Goal: Task Accomplishment & Management: Manage account settings

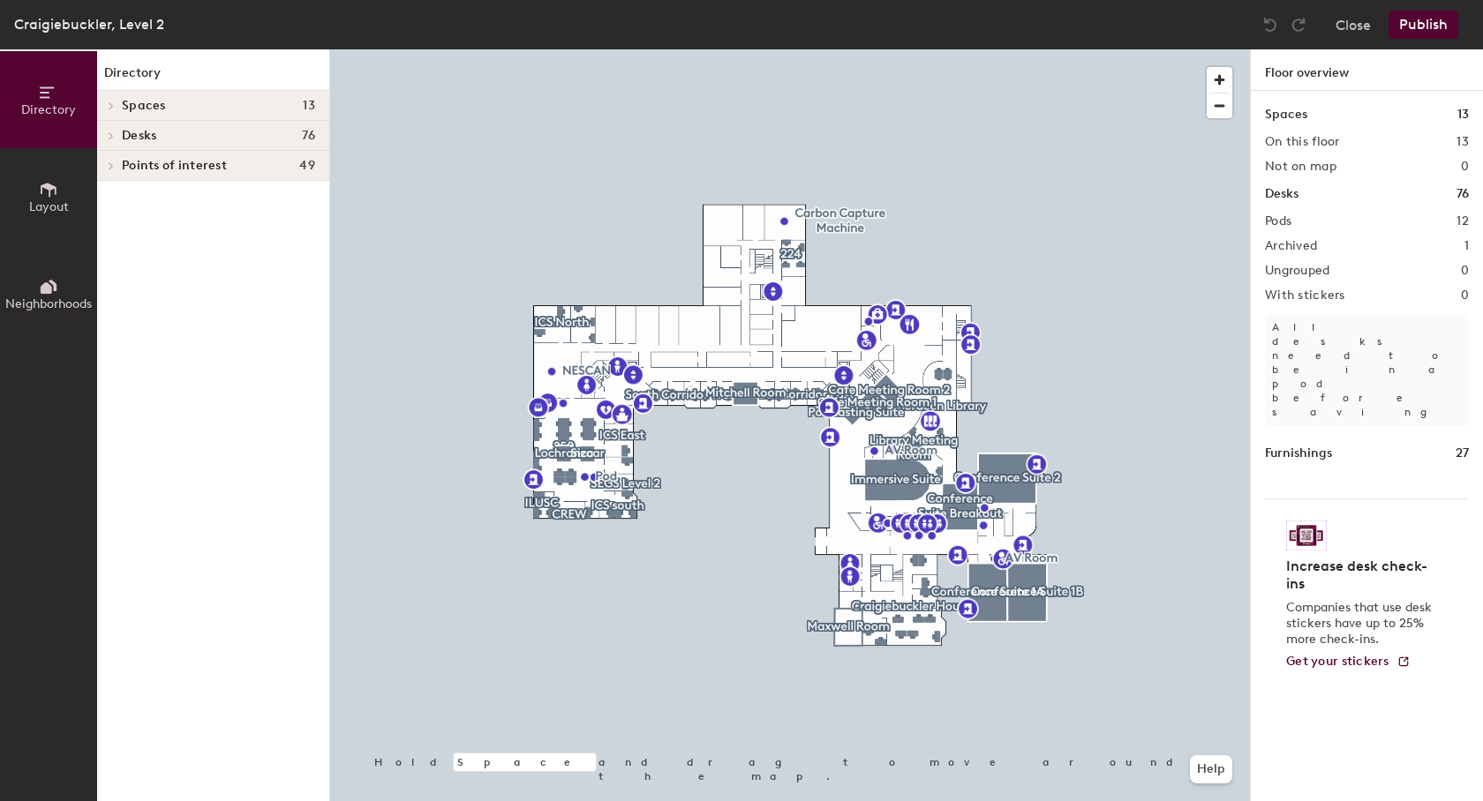
click at [136, 111] on span "Spaces" at bounding box center [144, 106] width 44 height 14
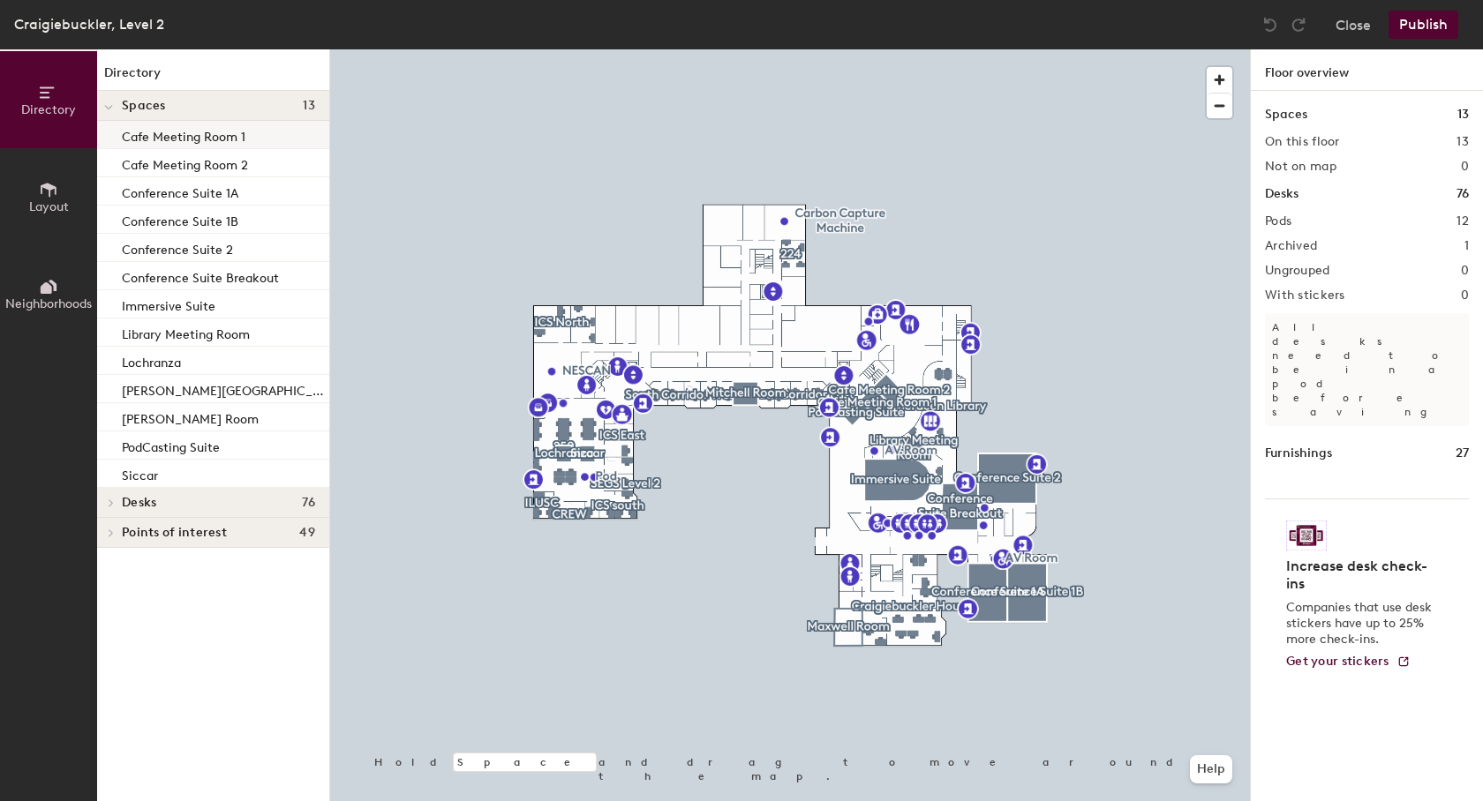
click at [157, 138] on p "Cafe Meeting Room 1" at bounding box center [184, 134] width 124 height 20
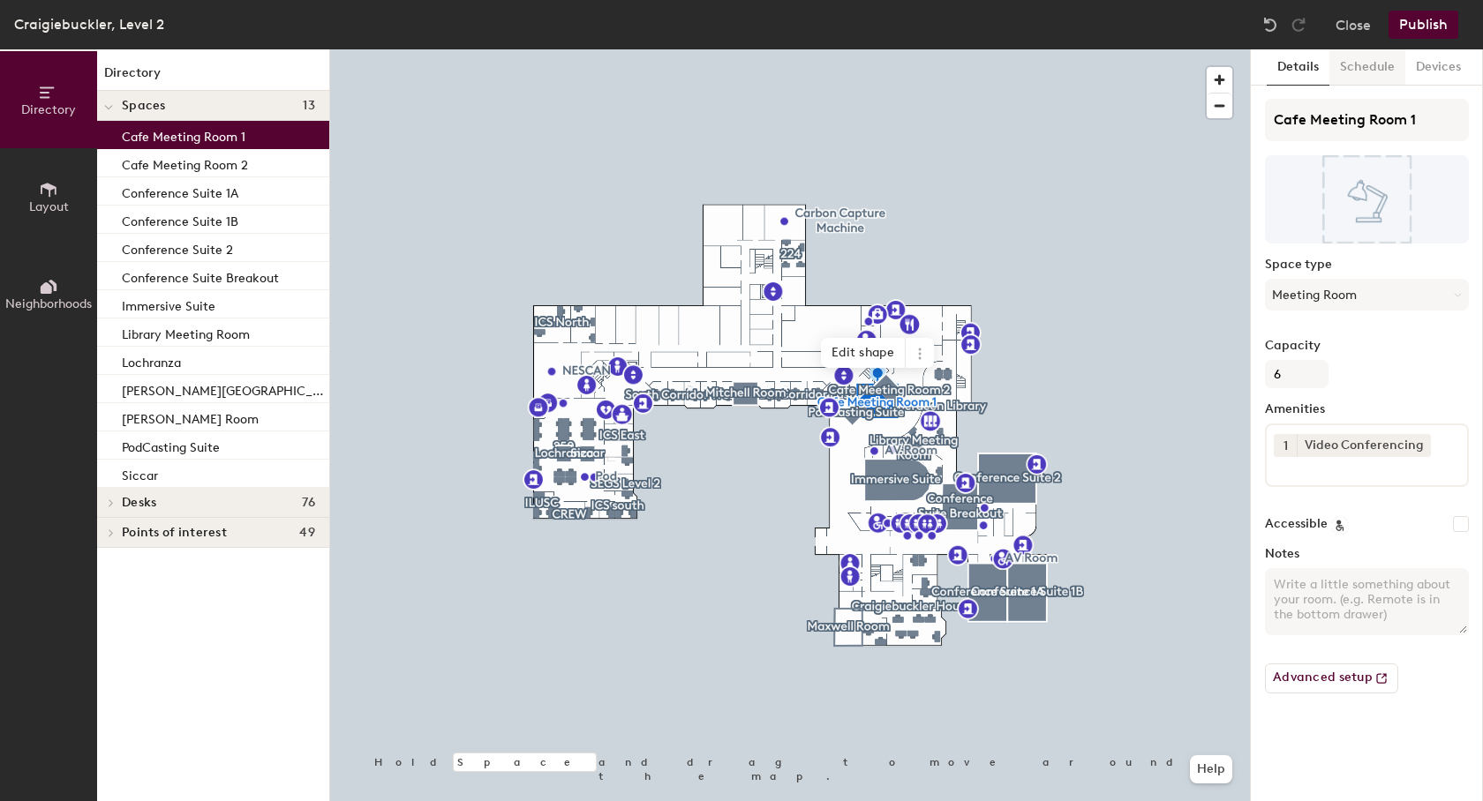
click at [1367, 59] on button "Schedule" at bounding box center [1367, 67] width 76 height 36
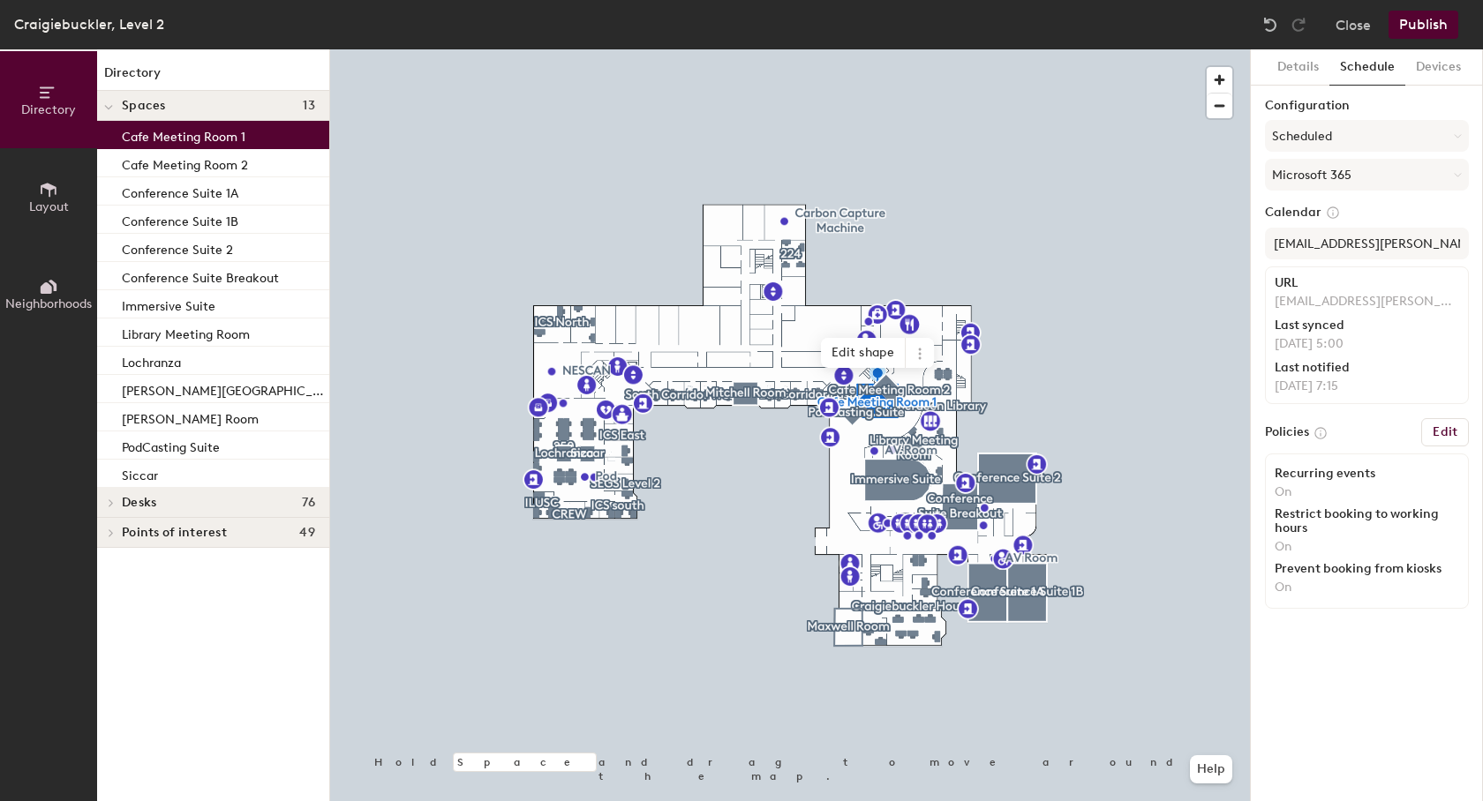
click at [1456, 434] on h6 "Edit" at bounding box center [1444, 432] width 25 height 14
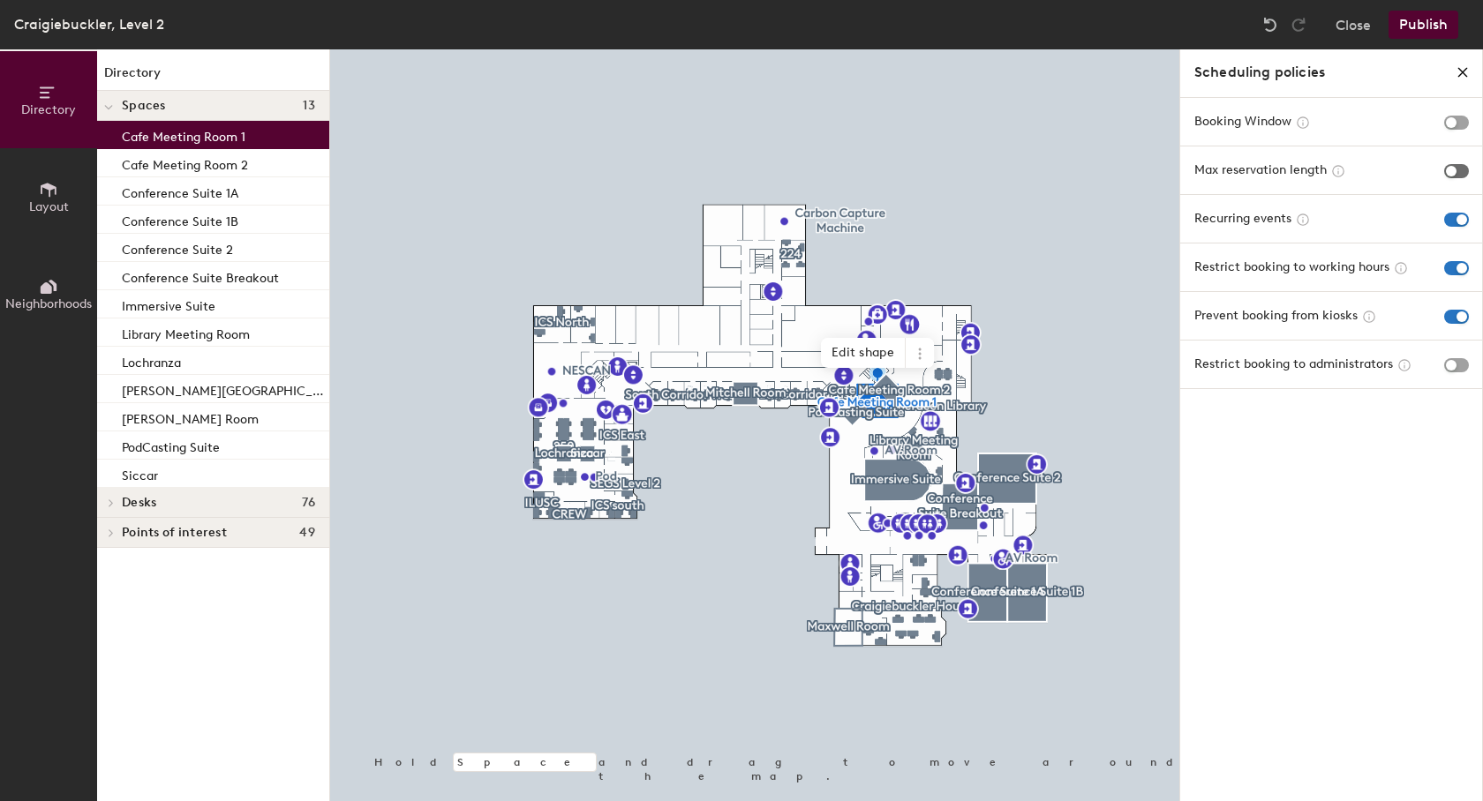
click at [1468, 168] on button "button" at bounding box center [1456, 171] width 25 height 14
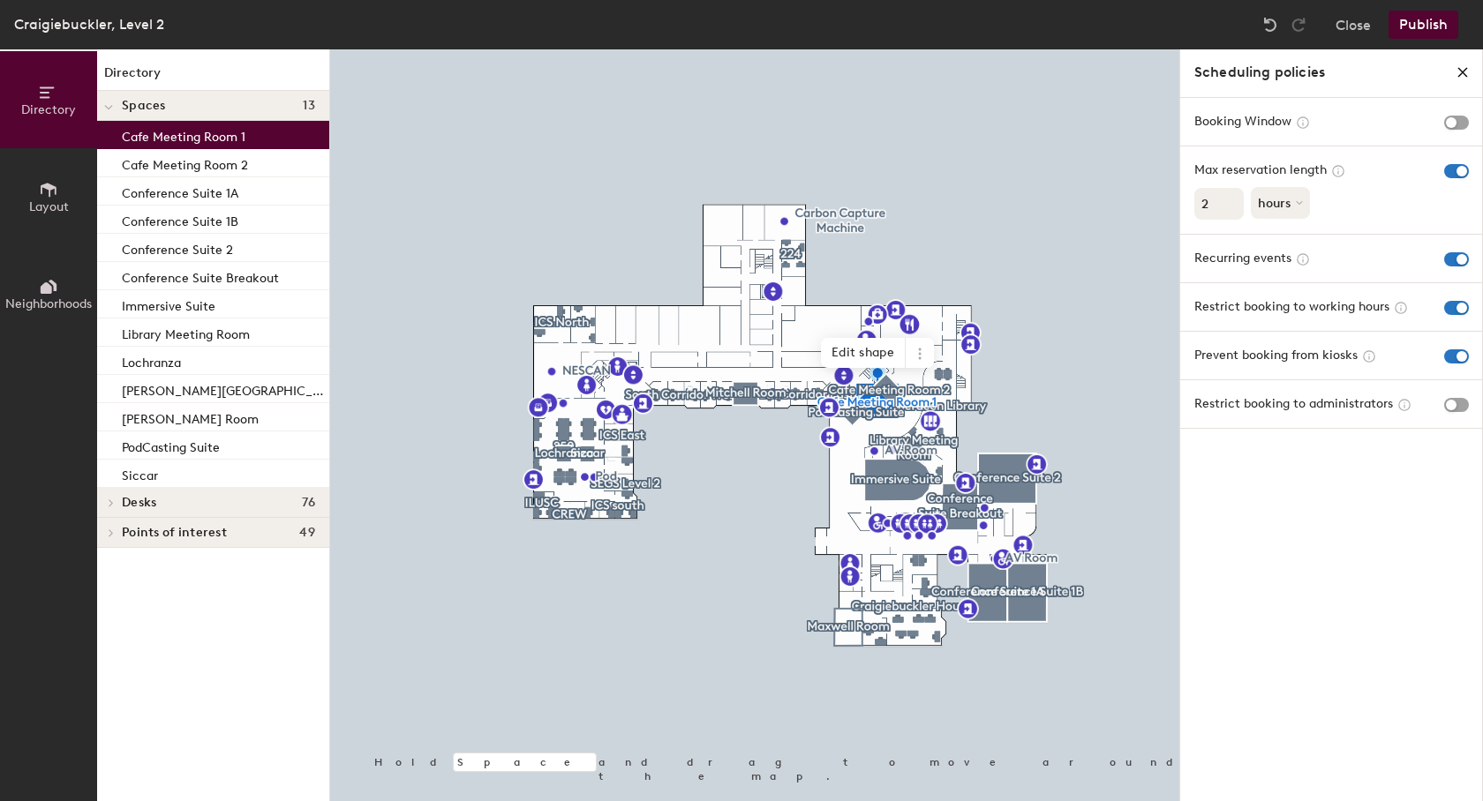
click at [1223, 200] on input "2" at bounding box center [1218, 204] width 49 height 32
click at [1223, 200] on input "3" at bounding box center [1218, 204] width 49 height 32
click at [1222, 200] on input "4" at bounding box center [1218, 204] width 49 height 32
click at [1222, 200] on input "5" at bounding box center [1218, 204] width 49 height 32
click at [1222, 200] on input "6" at bounding box center [1218, 204] width 49 height 32
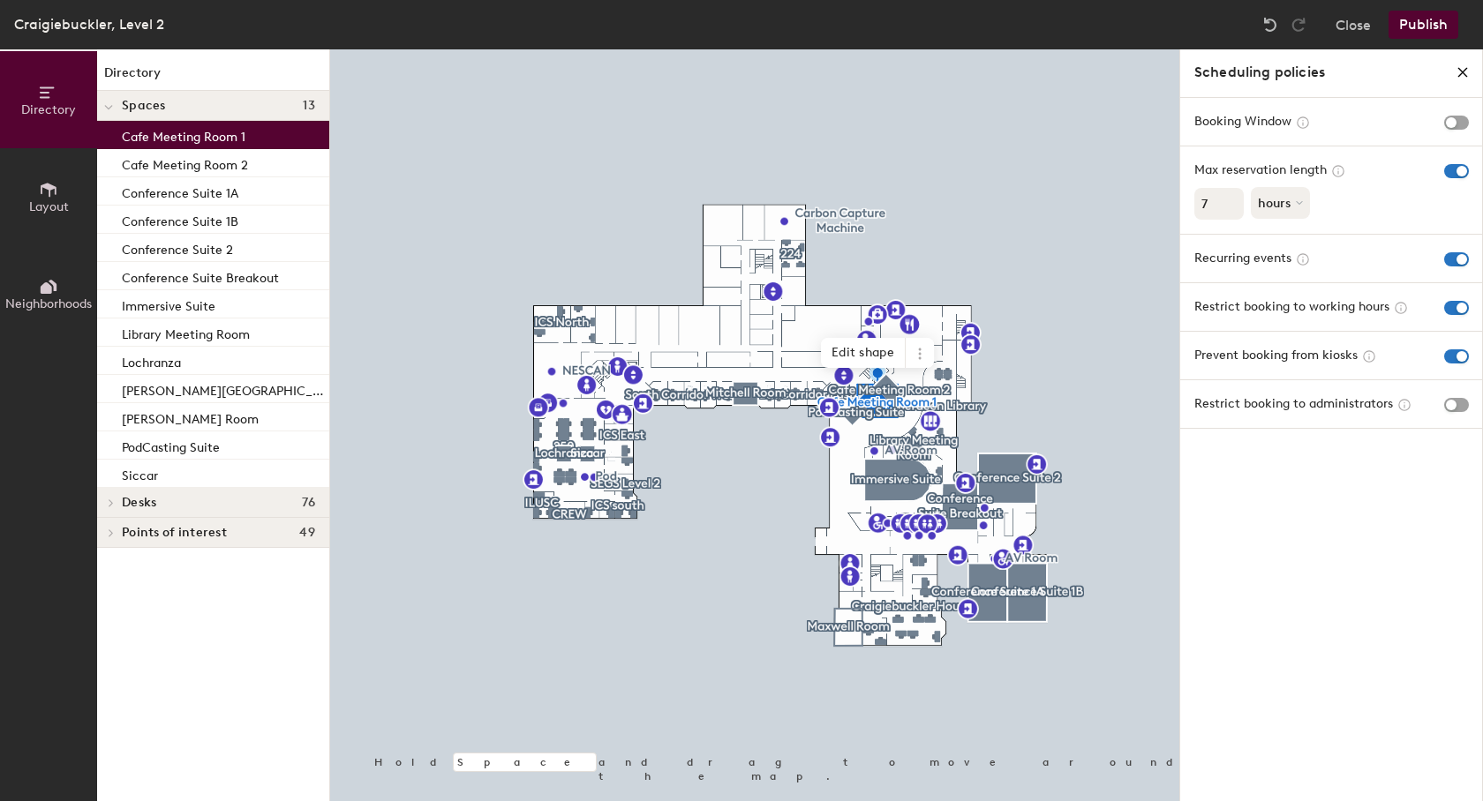
click at [1223, 200] on input "7" at bounding box center [1218, 204] width 49 height 32
type input "8"
click at [1223, 200] on input "8" at bounding box center [1218, 204] width 49 height 32
click at [1462, 124] on span "button" at bounding box center [1456, 123] width 25 height 14
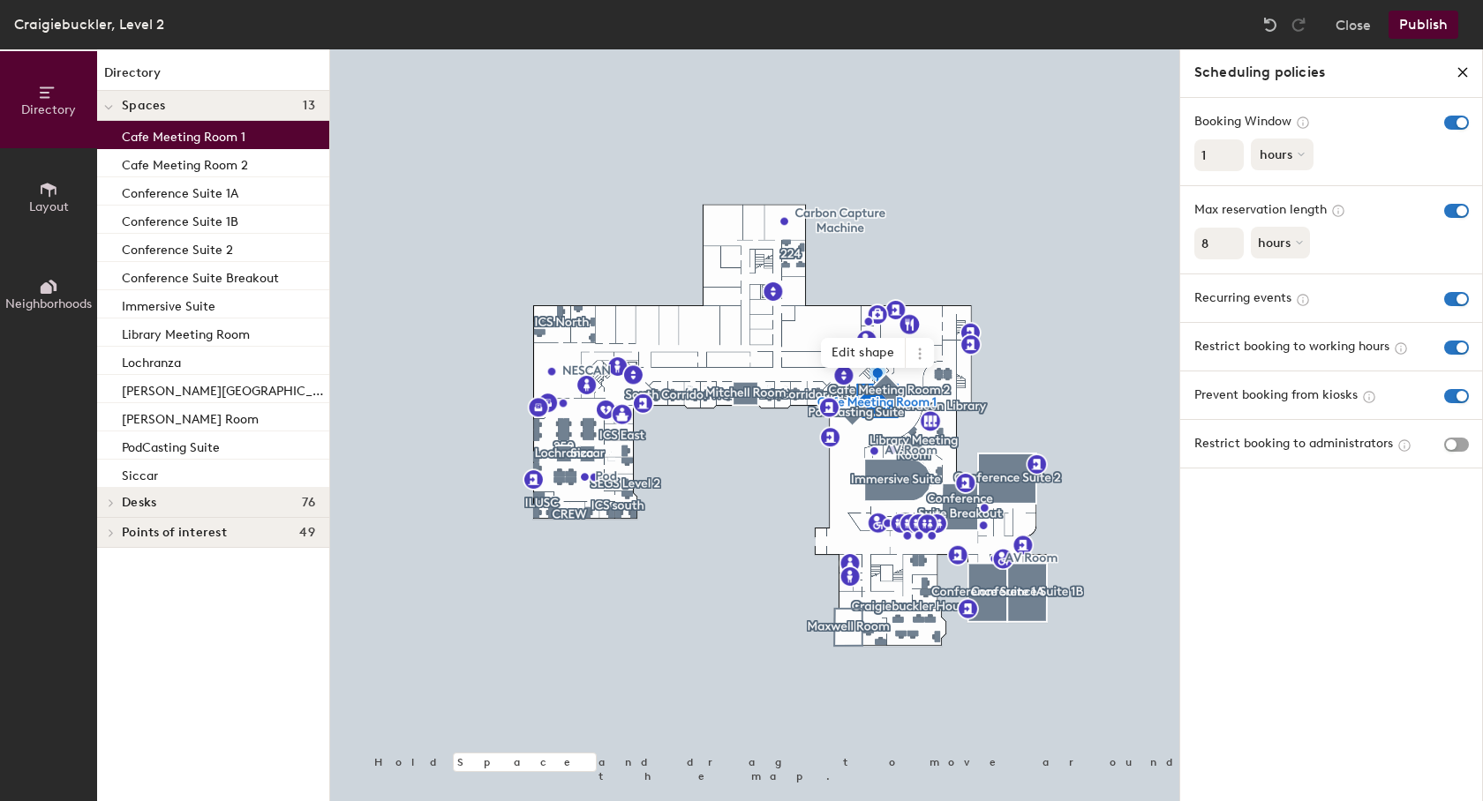
click at [1277, 150] on button "hours" at bounding box center [1282, 155] width 63 height 32
click at [1304, 152] on icon at bounding box center [1300, 154] width 7 height 7
click at [1303, 152] on icon at bounding box center [1300, 154] width 7 height 7
click at [1290, 216] on div "weeks" at bounding box center [1286, 221] width 69 height 26
click at [1227, 149] on input "2" at bounding box center [1218, 155] width 49 height 32
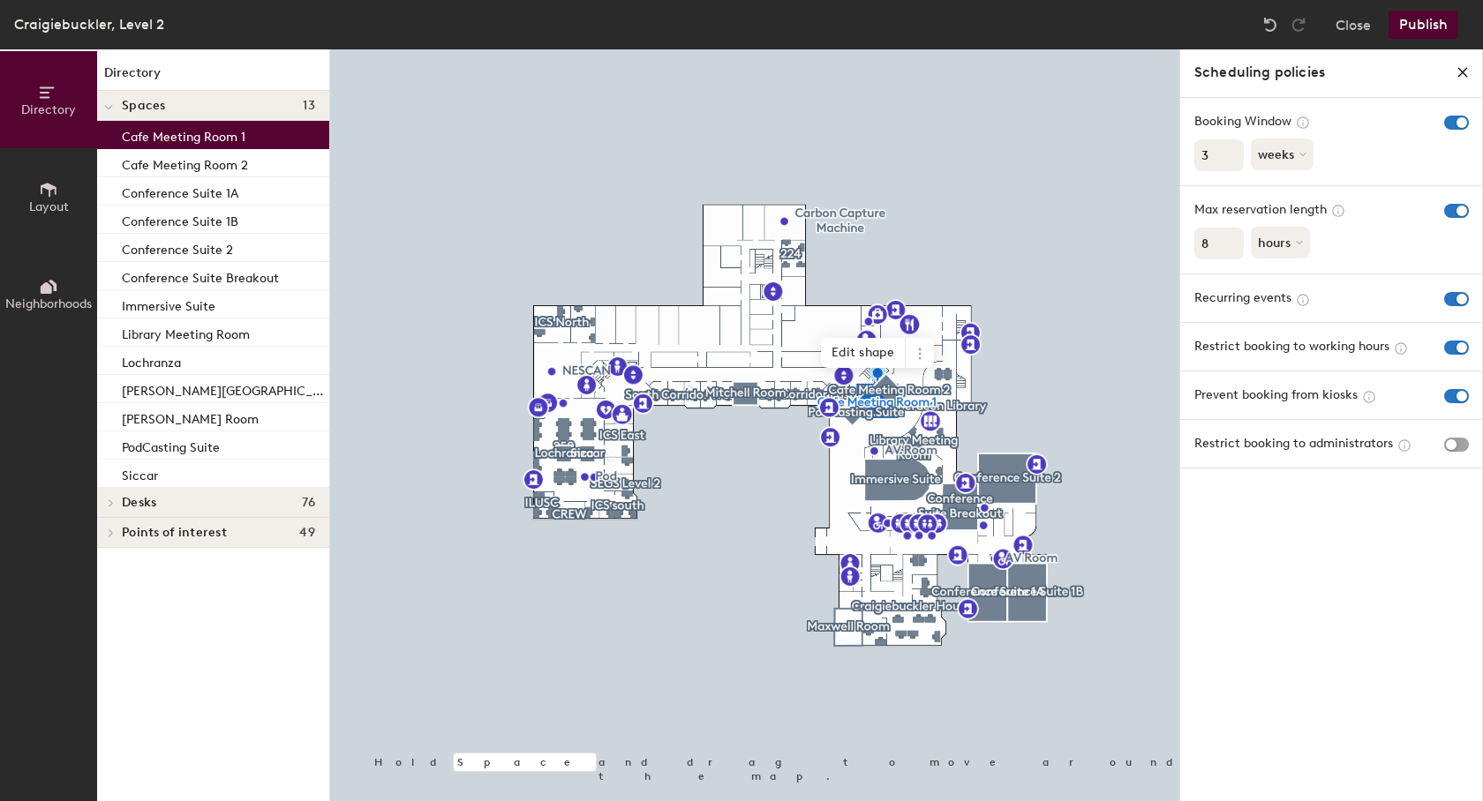
click at [1227, 149] on input "3" at bounding box center [1218, 155] width 49 height 32
type input "4"
click at [1226, 149] on input "4" at bounding box center [1218, 155] width 49 height 32
click at [1426, 27] on button "Publish" at bounding box center [1423, 25] width 70 height 28
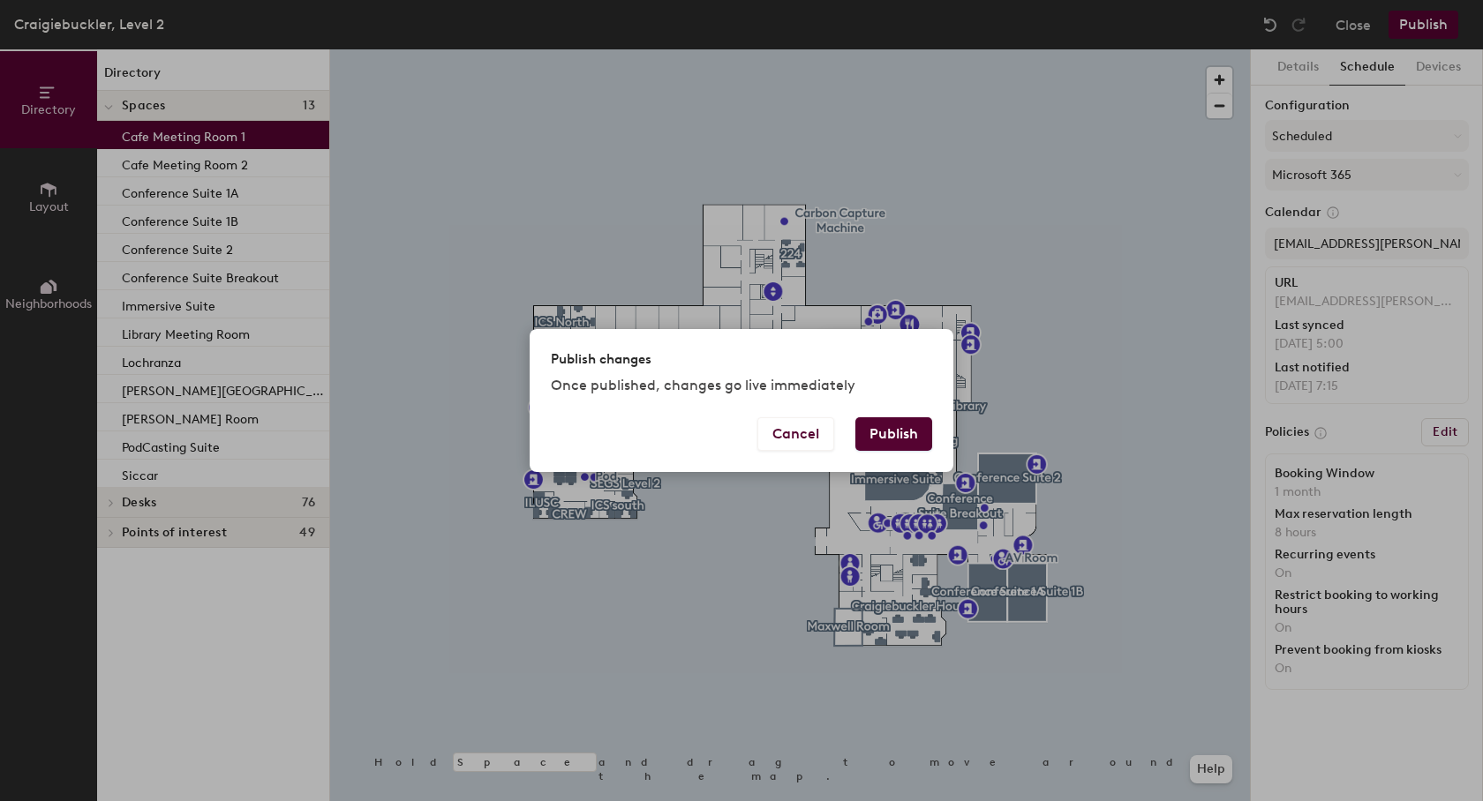
click at [912, 433] on button "Publish" at bounding box center [893, 434] width 77 height 34
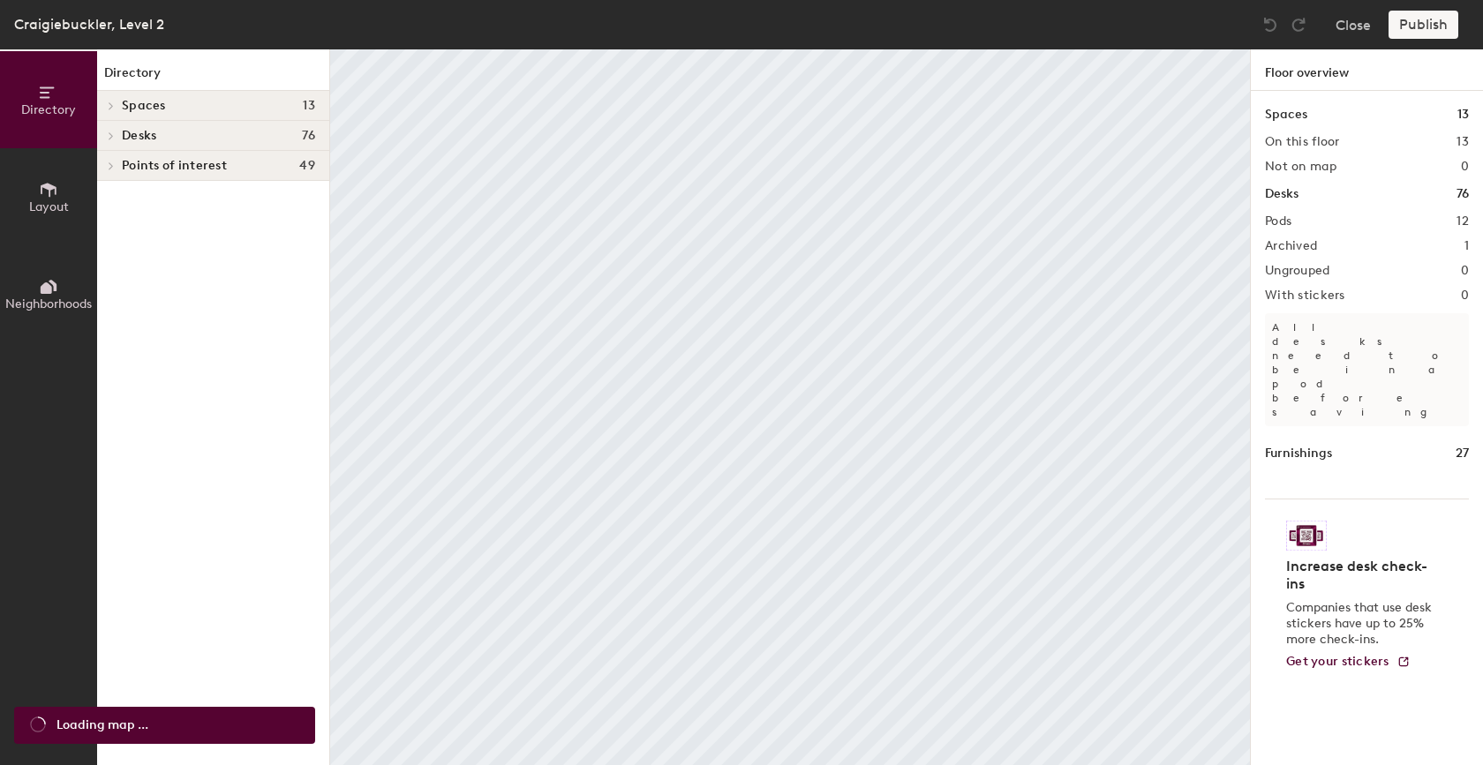
click at [136, 99] on span "Spaces" at bounding box center [144, 106] width 44 height 14
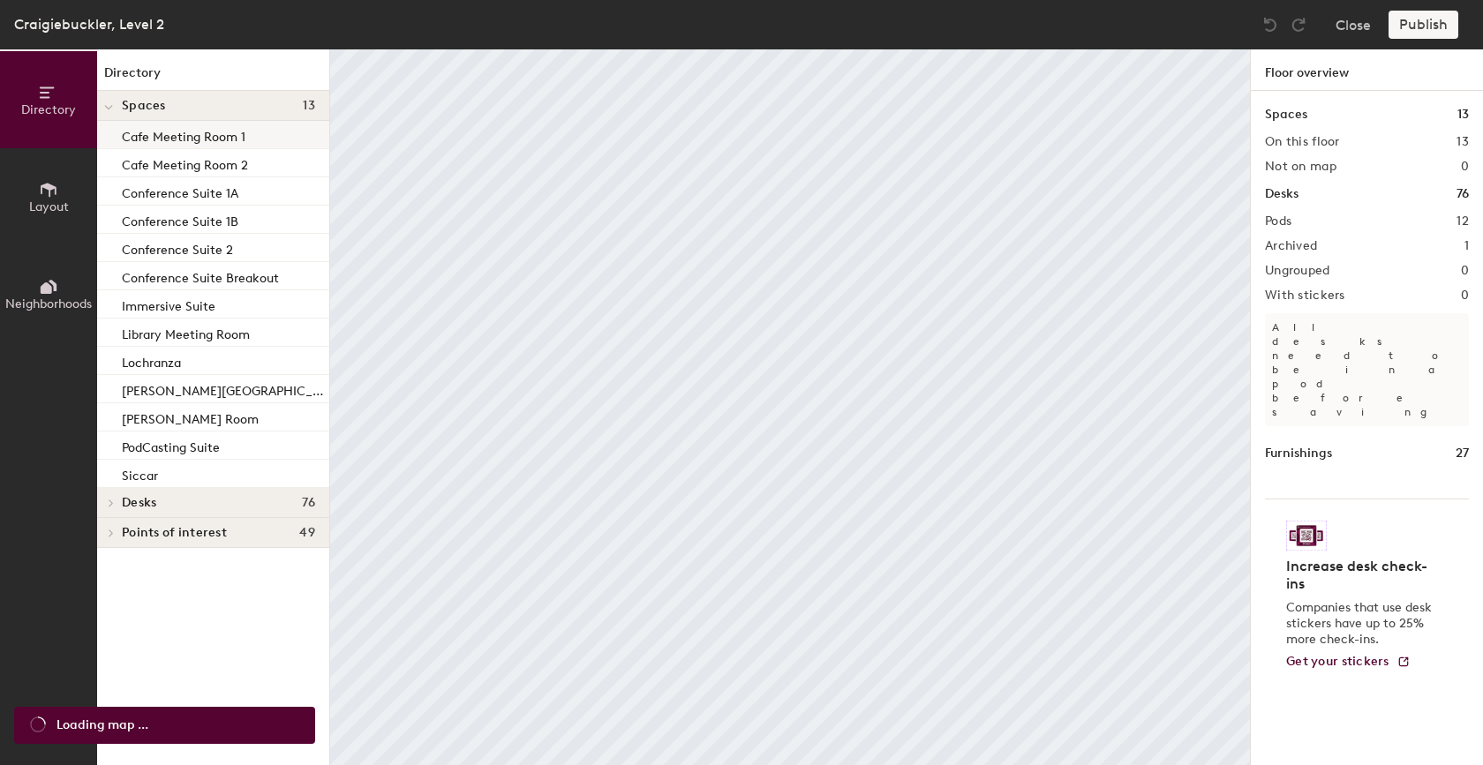
click at [134, 132] on p "Cafe Meeting Room 1" at bounding box center [184, 134] width 124 height 20
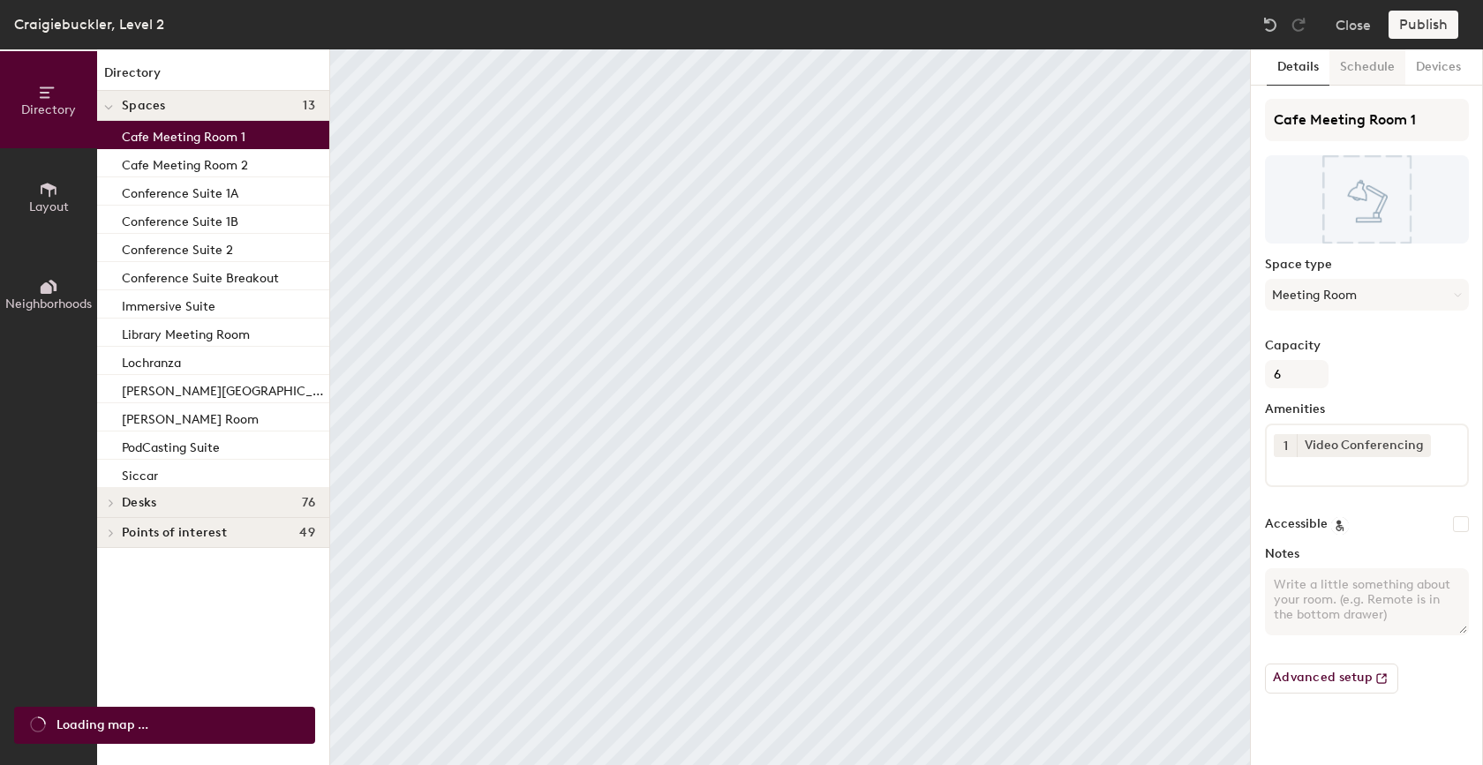
click at [1371, 67] on button "Schedule" at bounding box center [1367, 67] width 76 height 36
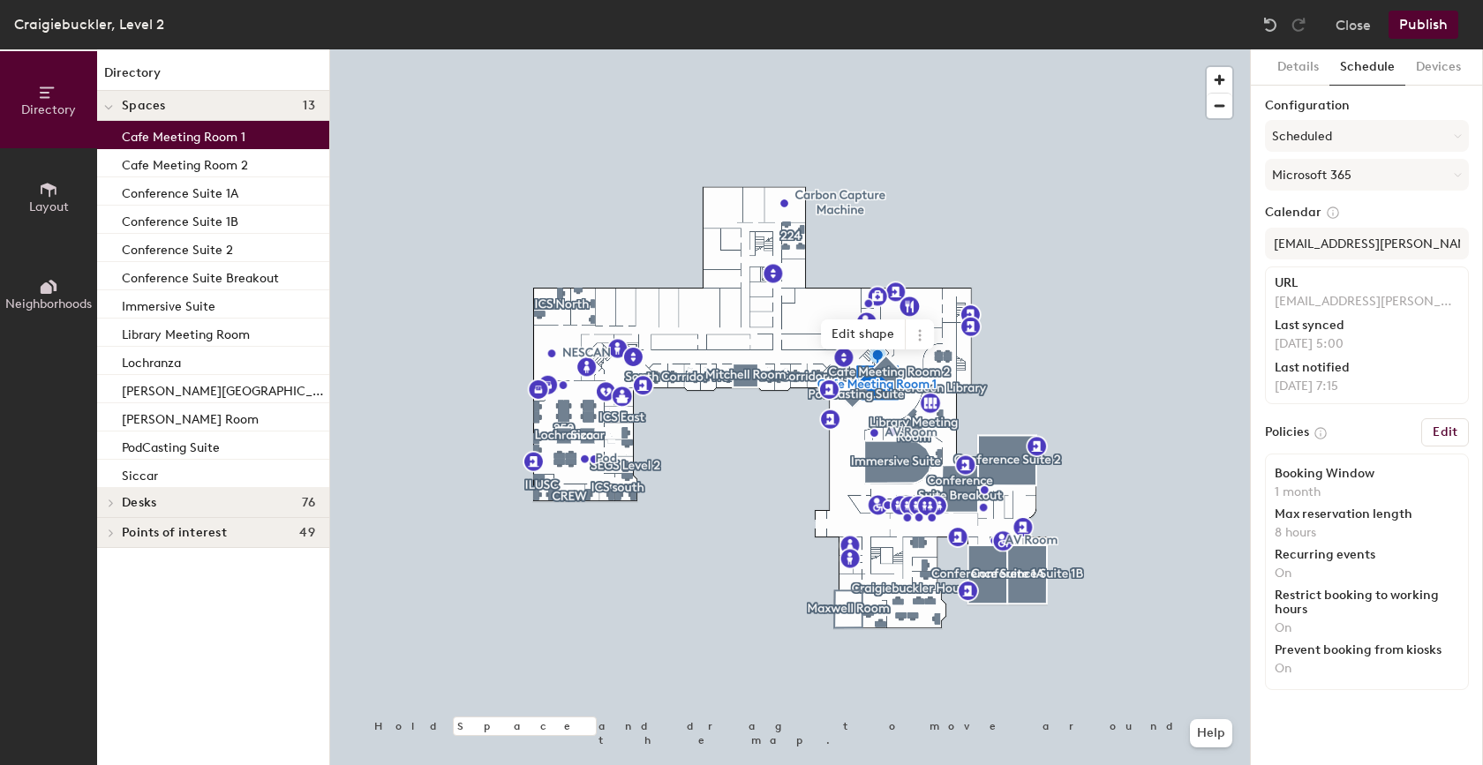
click at [1448, 430] on h6 "Edit" at bounding box center [1444, 432] width 25 height 14
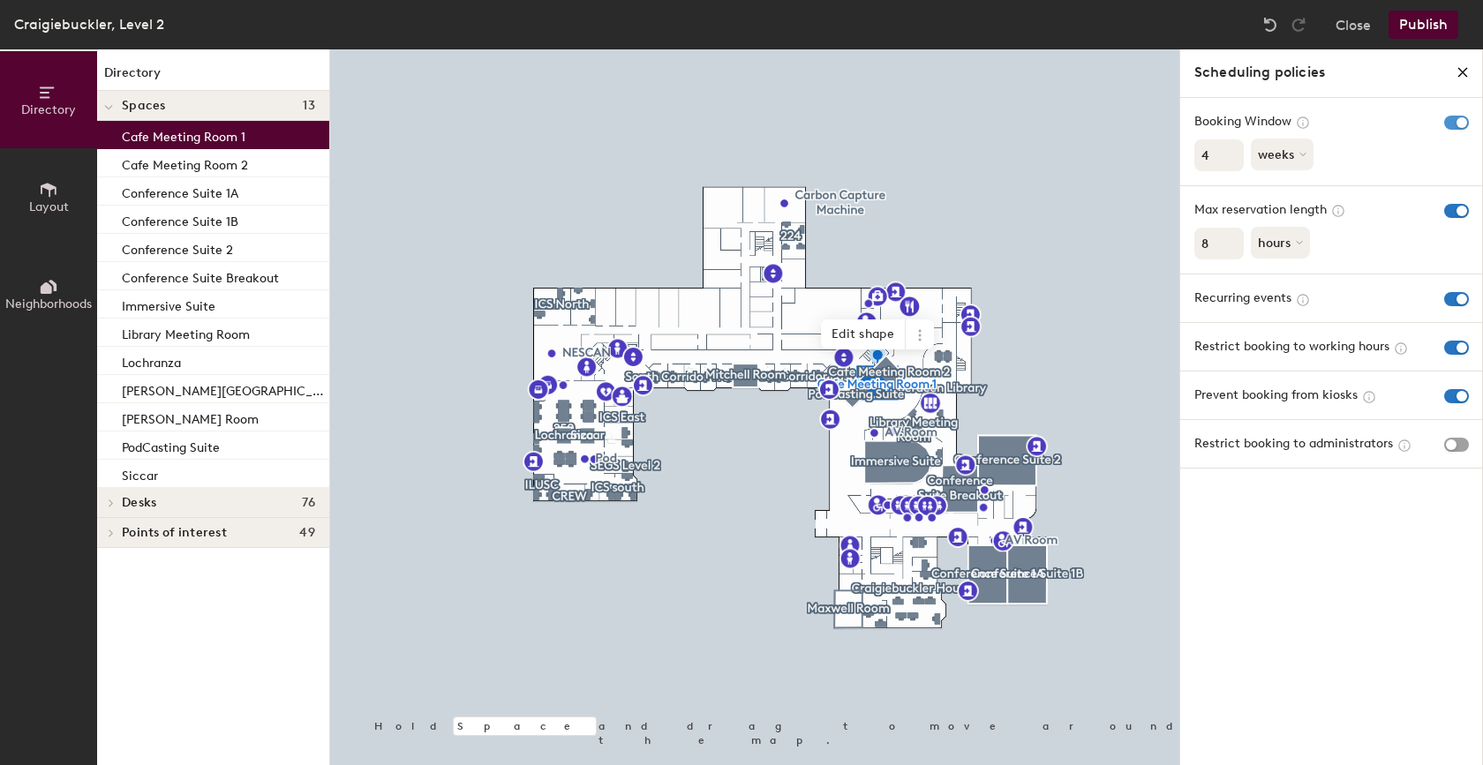
click at [1451, 119] on span "button" at bounding box center [1456, 123] width 25 height 14
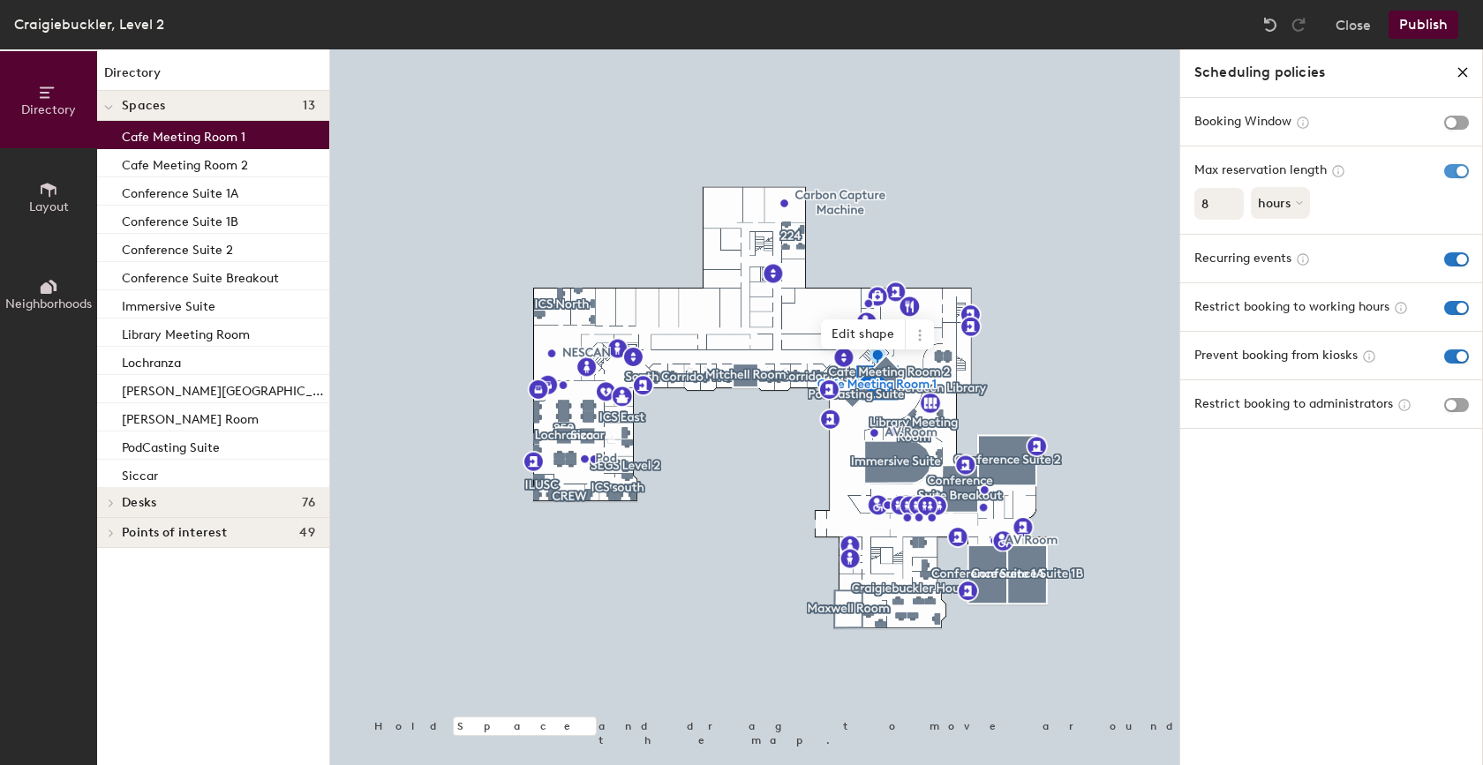
click at [1455, 170] on span "button" at bounding box center [1456, 171] width 25 height 14
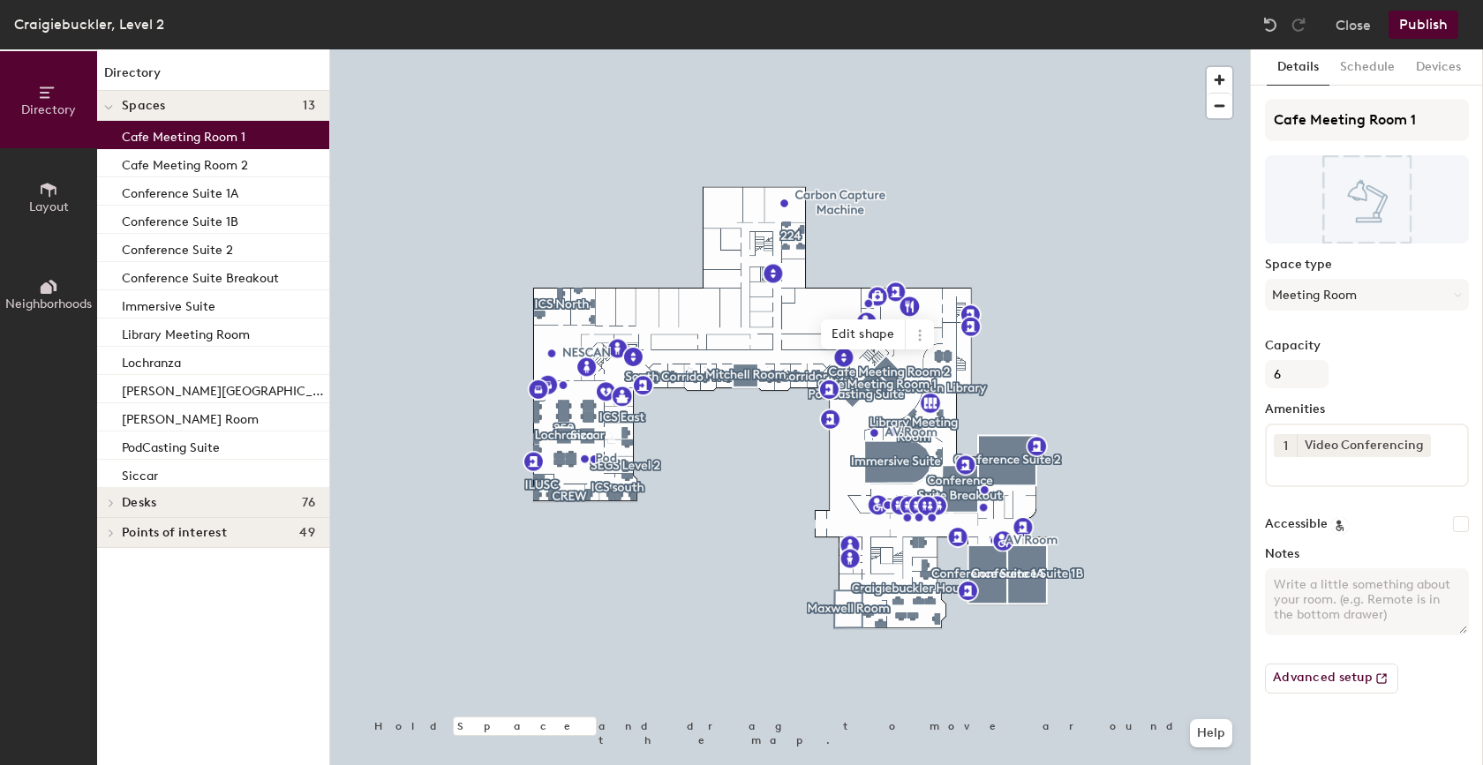
click at [206, 138] on p "Cafe Meeting Room 1" at bounding box center [184, 134] width 124 height 20
click at [1366, 63] on button "Schedule" at bounding box center [1367, 67] width 76 height 36
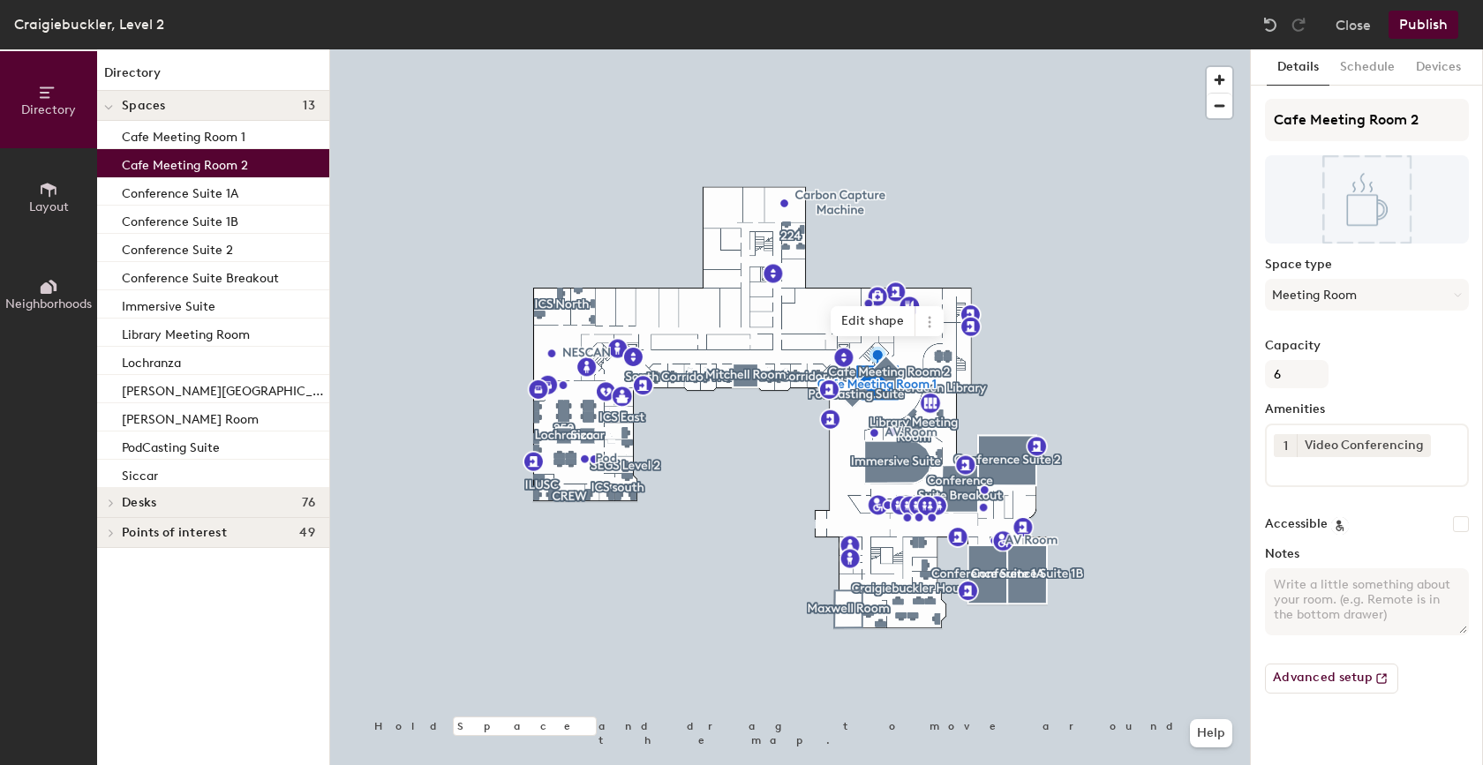
click at [233, 168] on p "Cafe Meeting Room 2" at bounding box center [185, 163] width 126 height 20
click at [1376, 67] on button "Schedule" at bounding box center [1367, 67] width 76 height 36
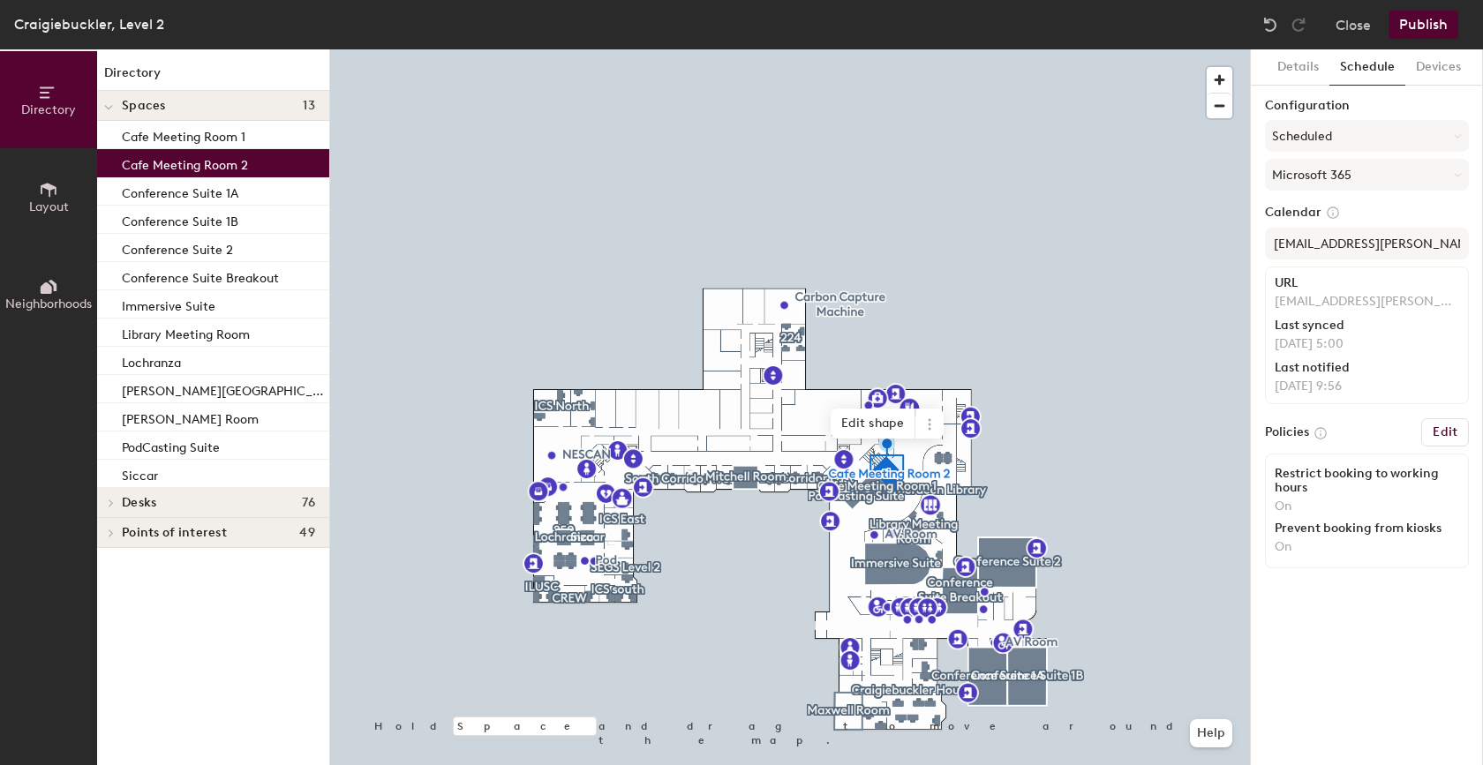
click at [145, 527] on span "Points of interest" at bounding box center [174, 533] width 105 height 14
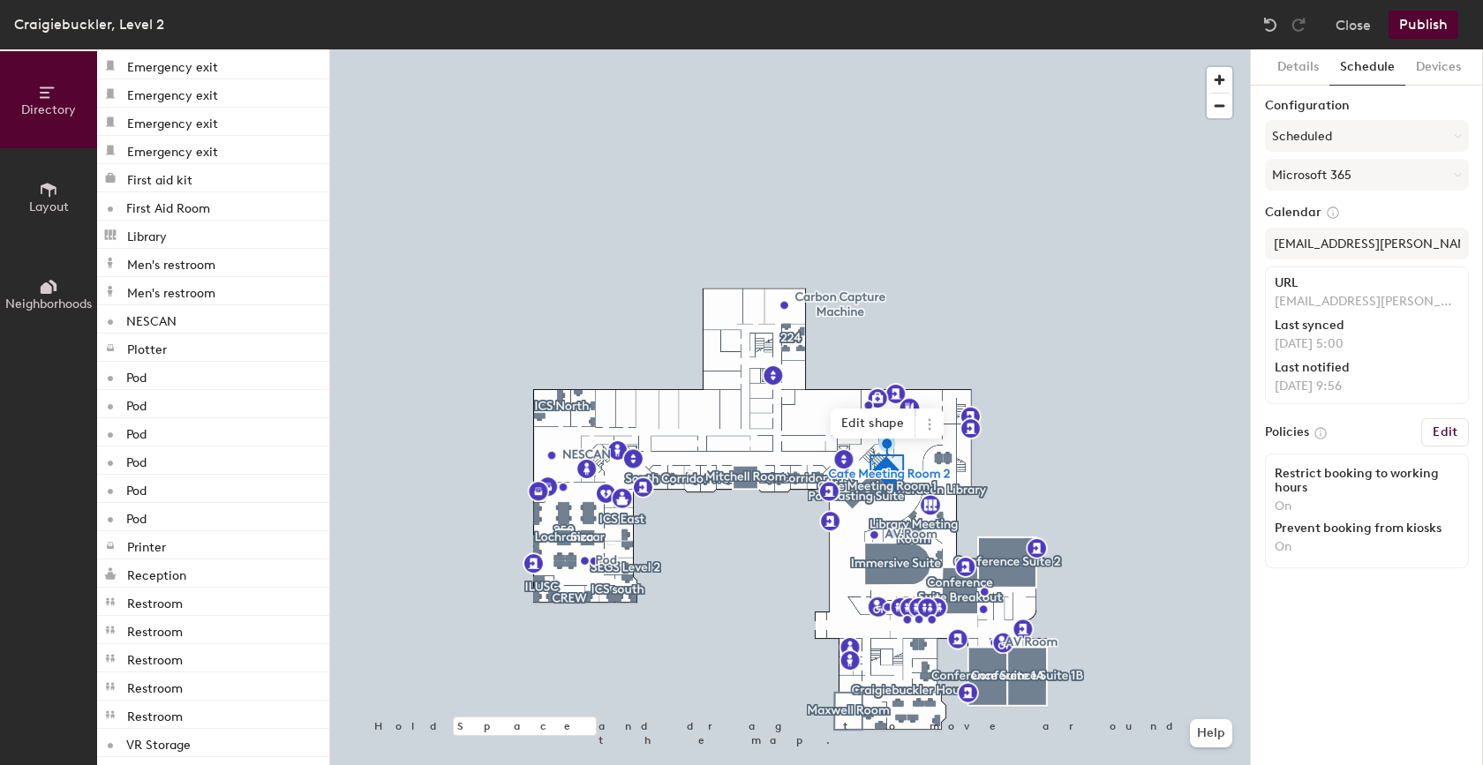
scroll to position [1181, 0]
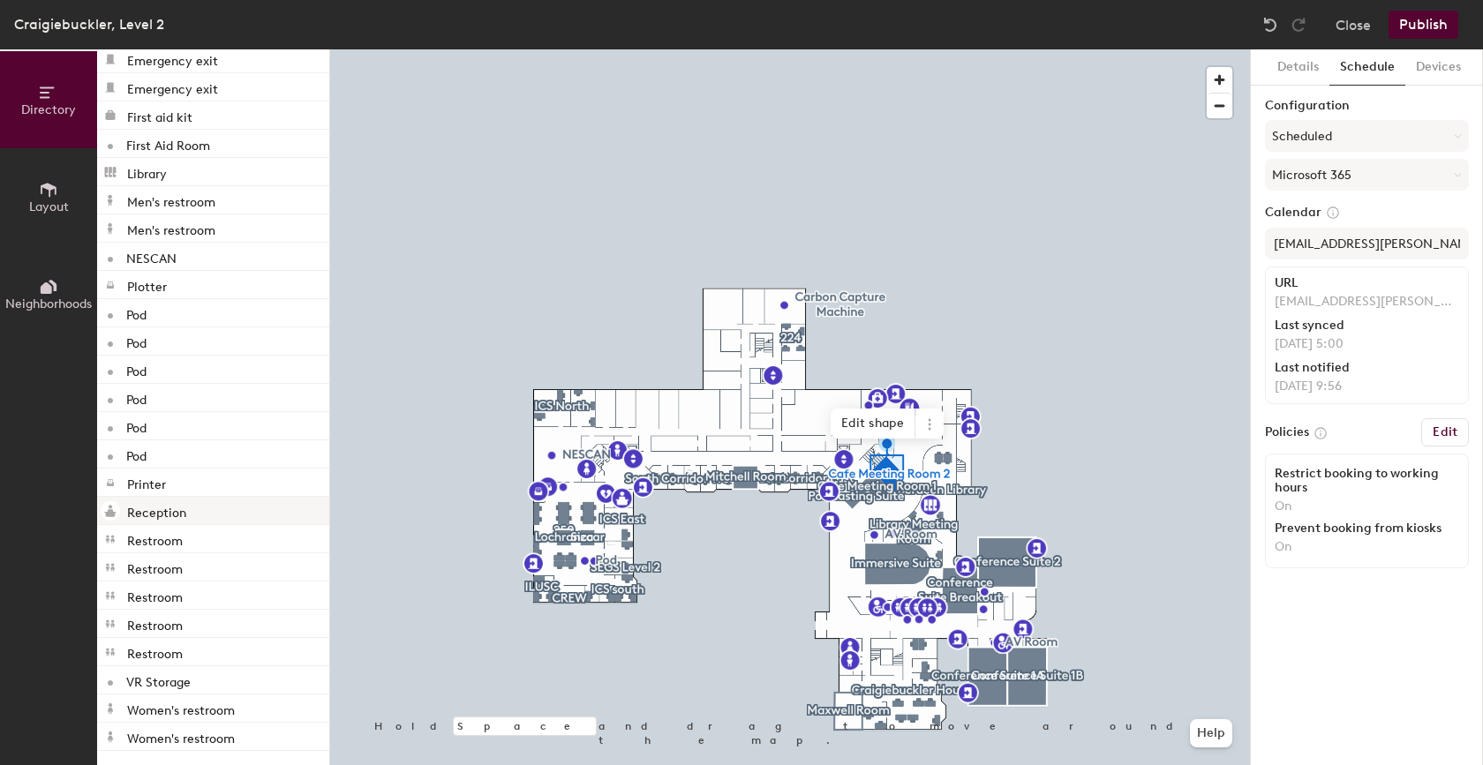
click at [139, 509] on p "Reception" at bounding box center [156, 510] width 59 height 20
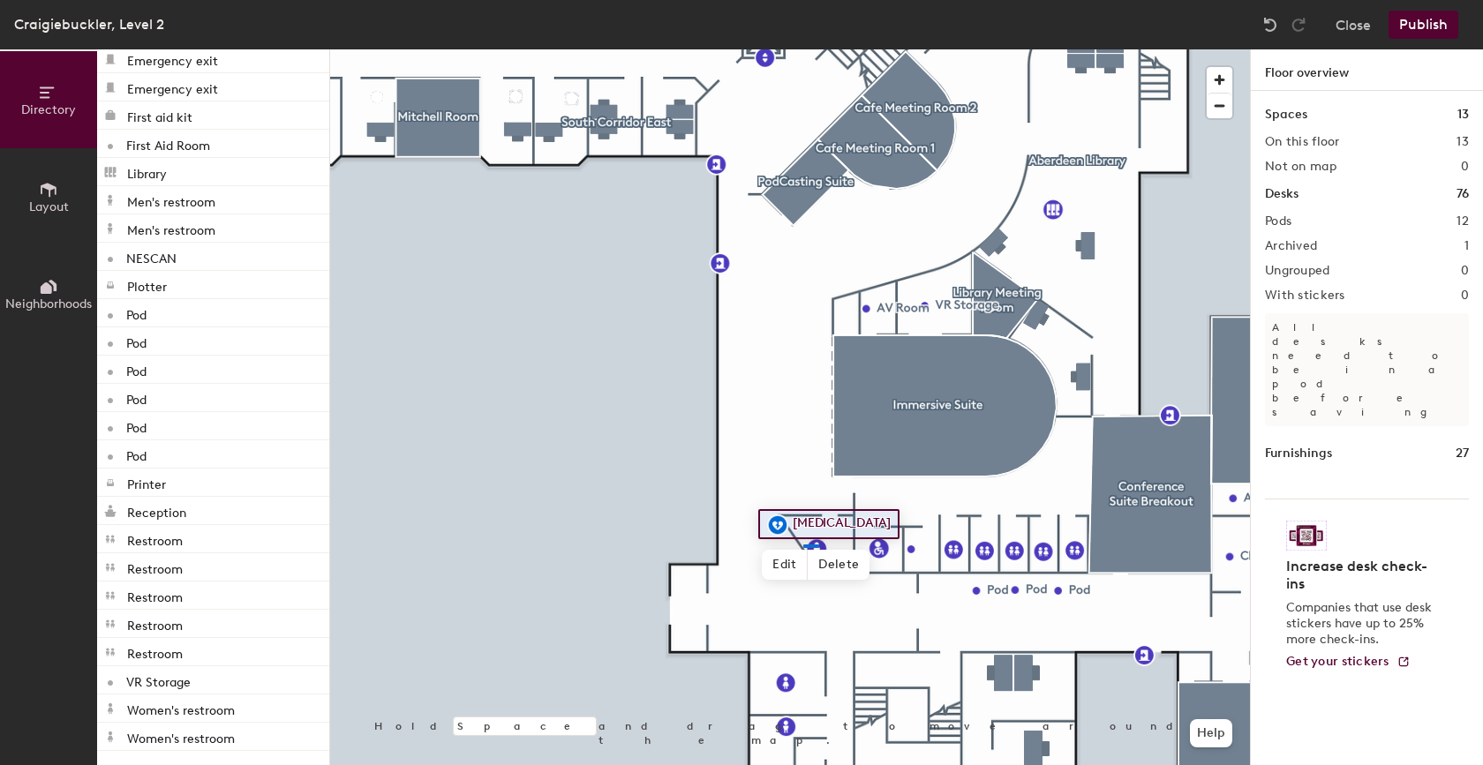
click at [803, 49] on div at bounding box center [790, 49] width 920 height 0
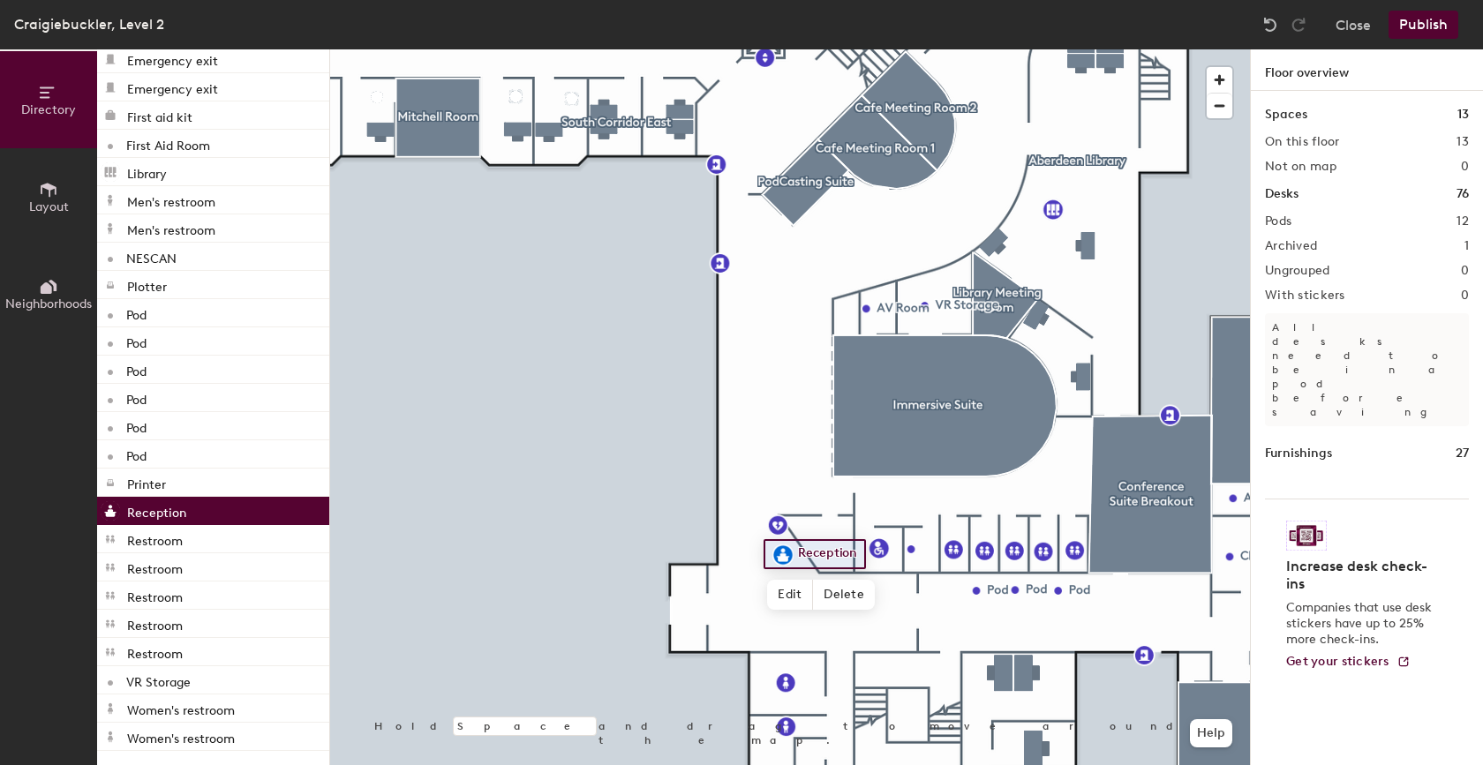
click at [1412, 32] on button "Publish" at bounding box center [1423, 25] width 70 height 28
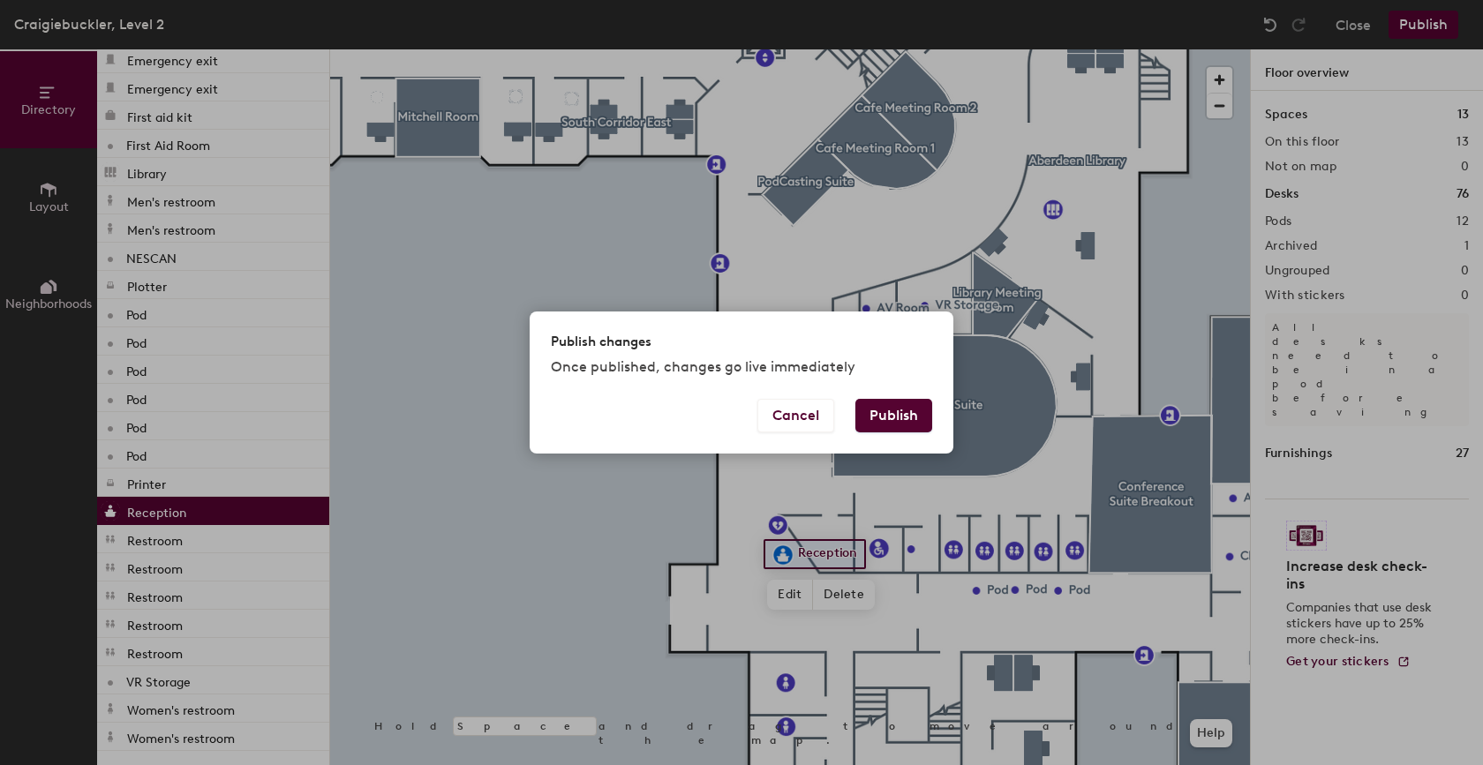
click at [877, 417] on button "Publish" at bounding box center [893, 416] width 77 height 34
